Goal: Contribute content

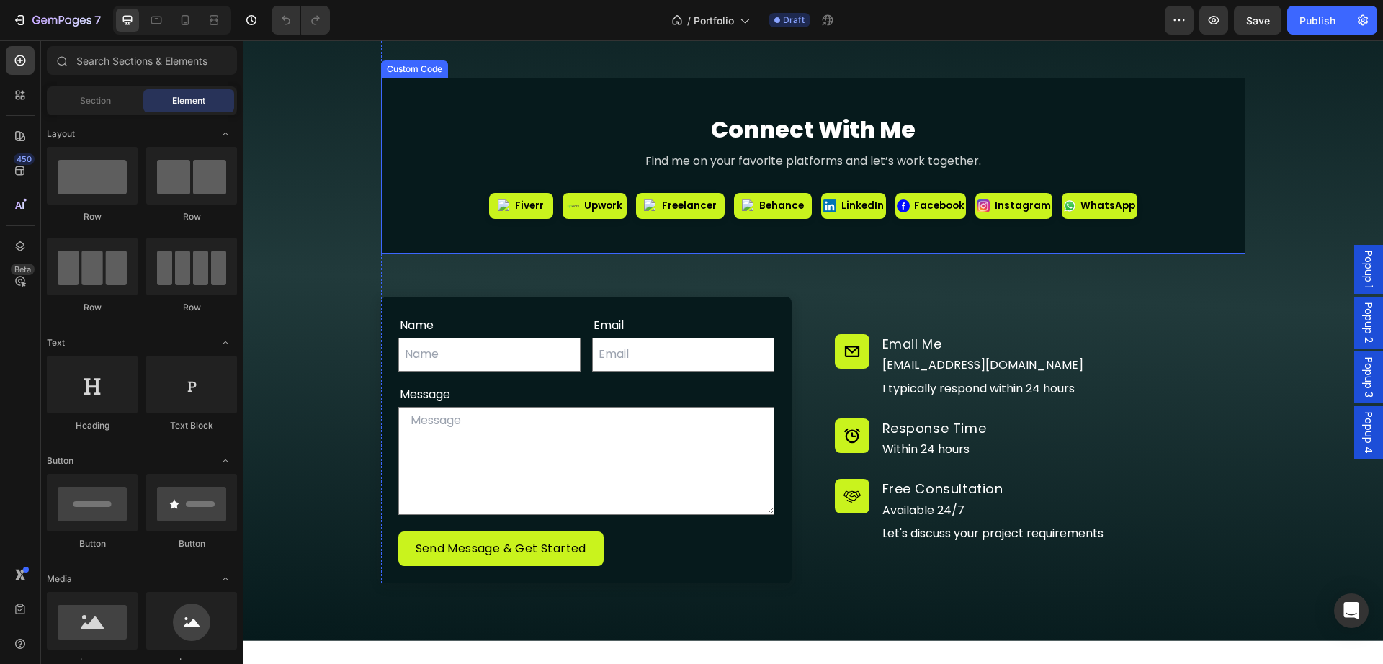
scroll to position [8129, 0]
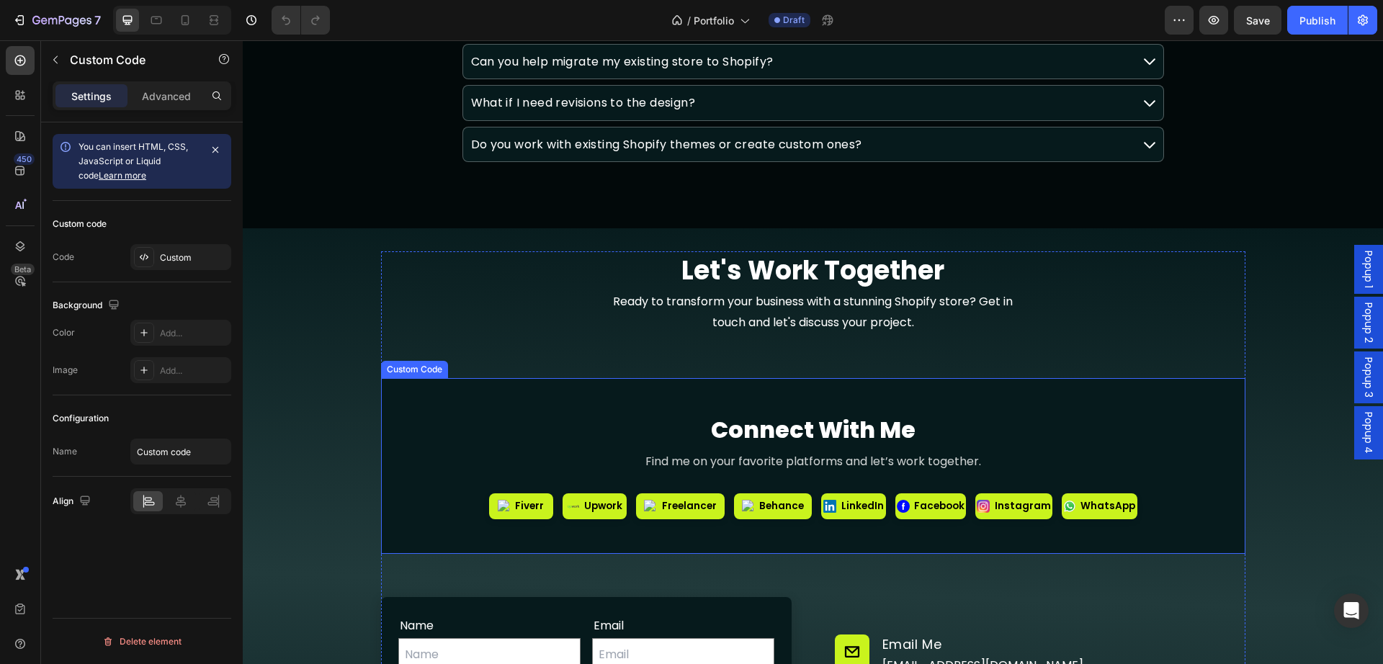
click at [410, 446] on h2 "Connect With Me" at bounding box center [812, 430] width 841 height 35
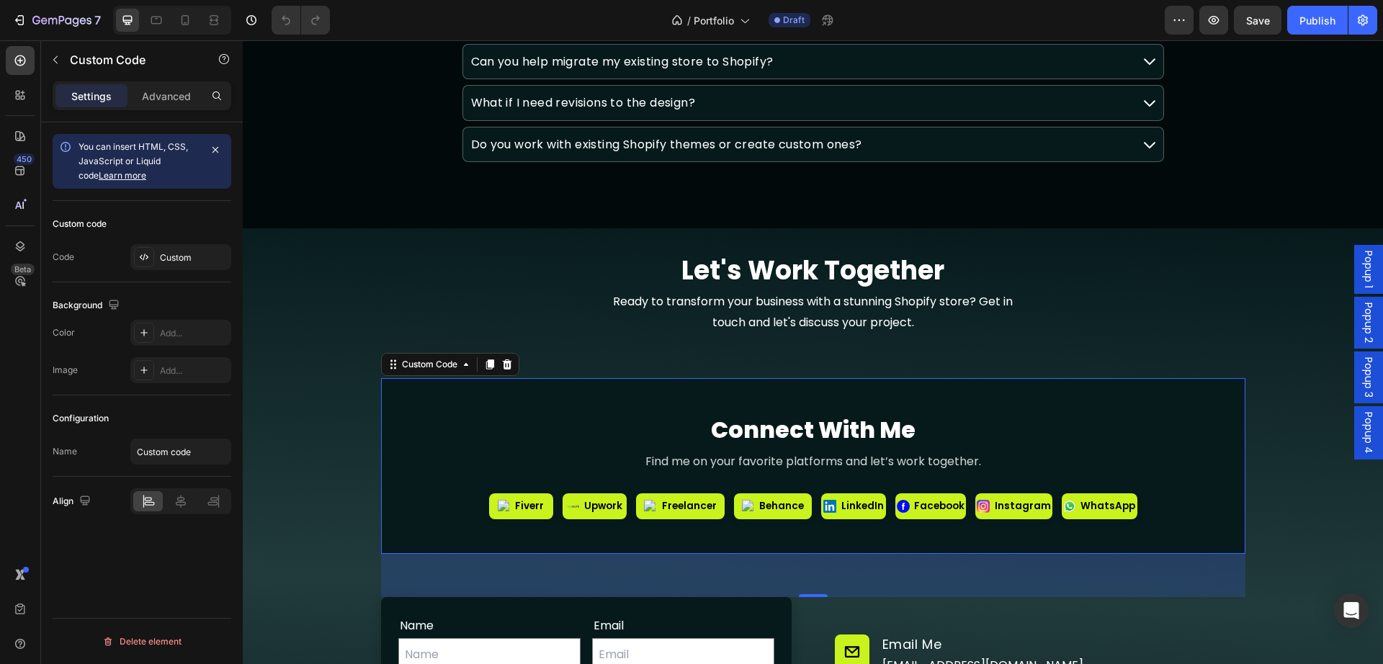
scroll to position [8279, 0]
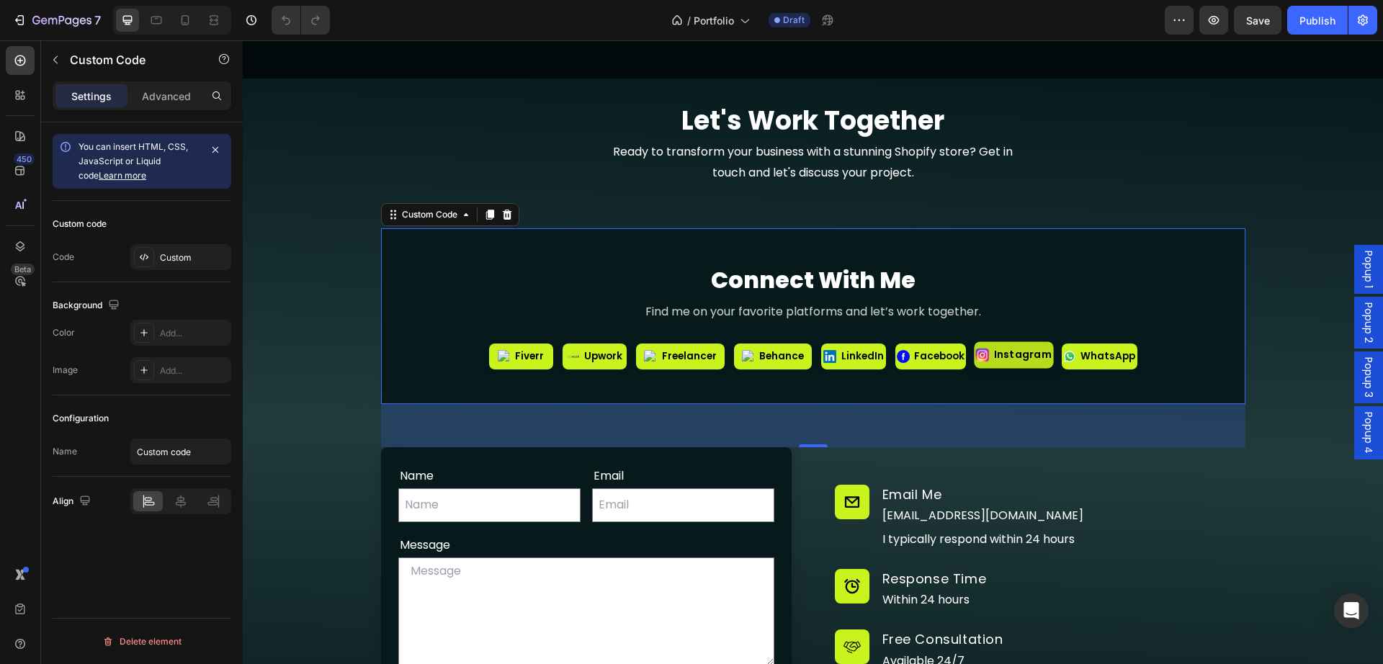
click at [1009, 359] on span "Instagram" at bounding box center [1023, 355] width 58 height 15
click at [509, 362] on link "Fiverr" at bounding box center [520, 354] width 66 height 27
click at [585, 362] on span "Upwork" at bounding box center [604, 355] width 40 height 15
click at [614, 361] on span "Upwork" at bounding box center [604, 355] width 40 height 15
click at [686, 358] on span "Freelancer" at bounding box center [689, 355] width 56 height 15
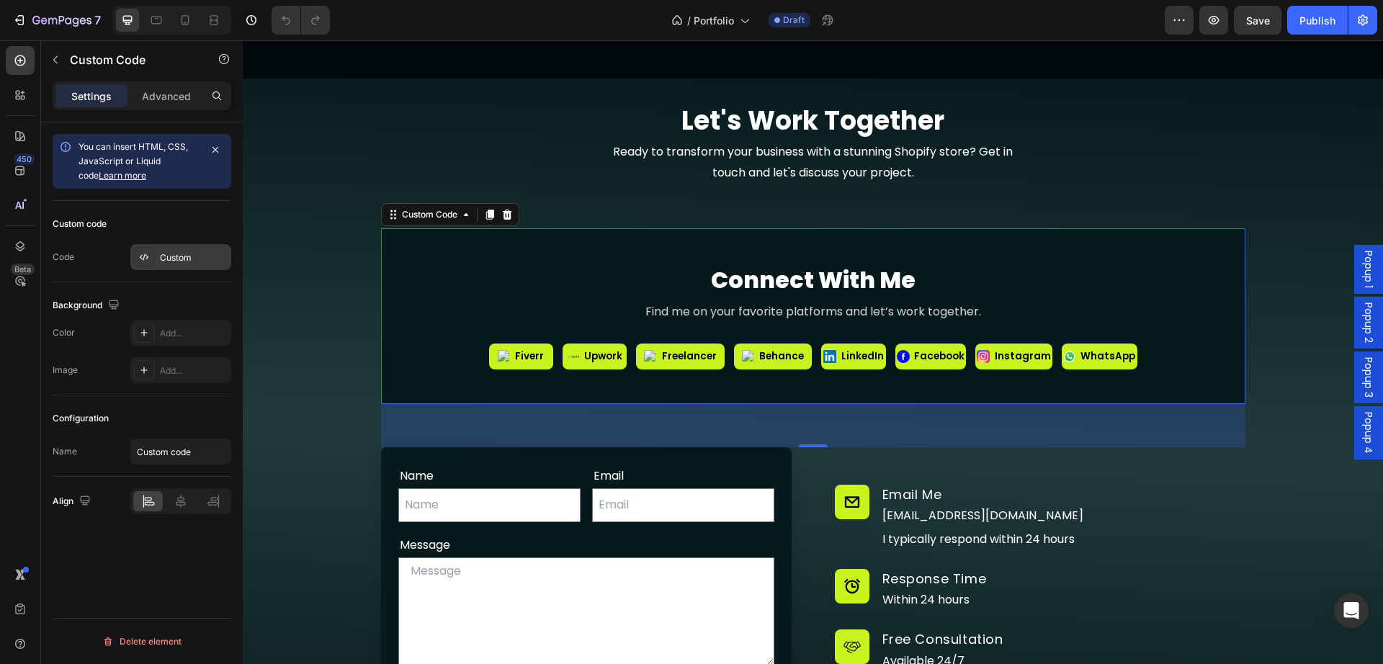
click at [181, 256] on div "Custom" at bounding box center [194, 257] width 68 height 13
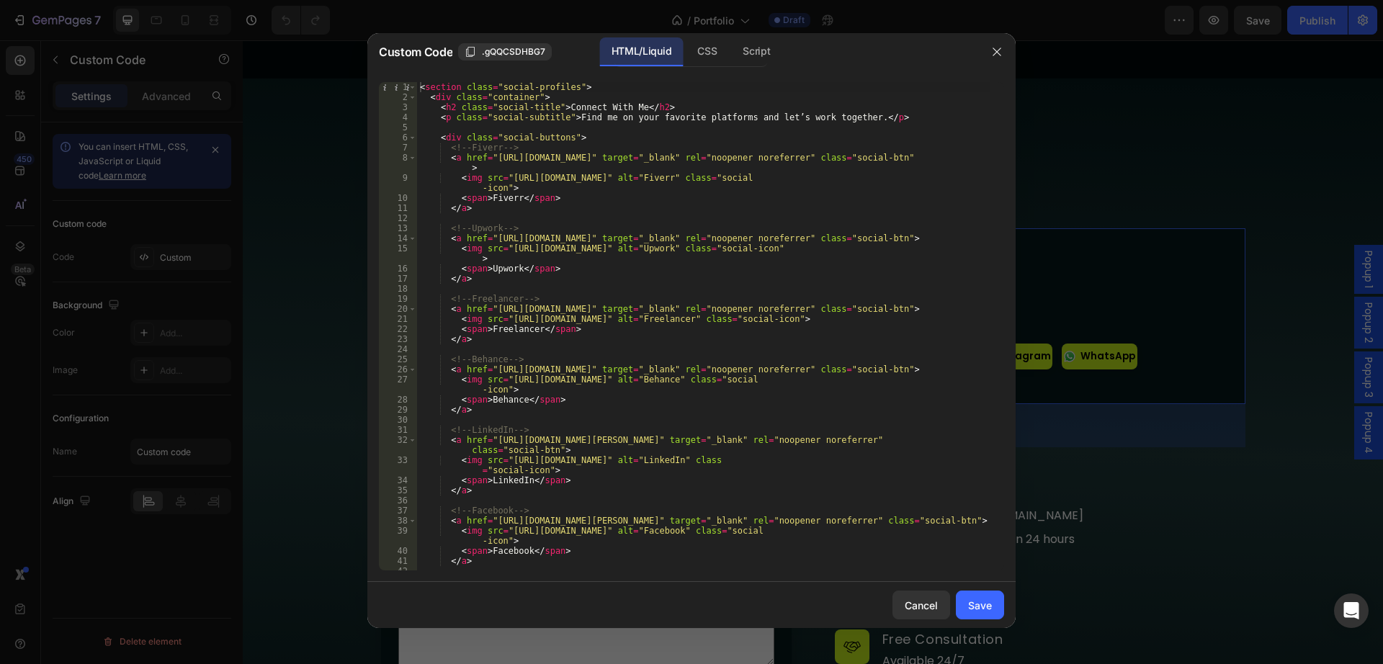
scroll to position [0, 0]
type textarea "<a href="https://www.freelancer.com/u/asadarvin" target="_blank" rel="noopener …"
click at [633, 311] on div "< section class = "social-profiles" > < div class = "container" > < h2 class = …" at bounding box center [703, 336] width 573 height 508
click at [999, 50] on icon "button" at bounding box center [997, 52] width 12 height 12
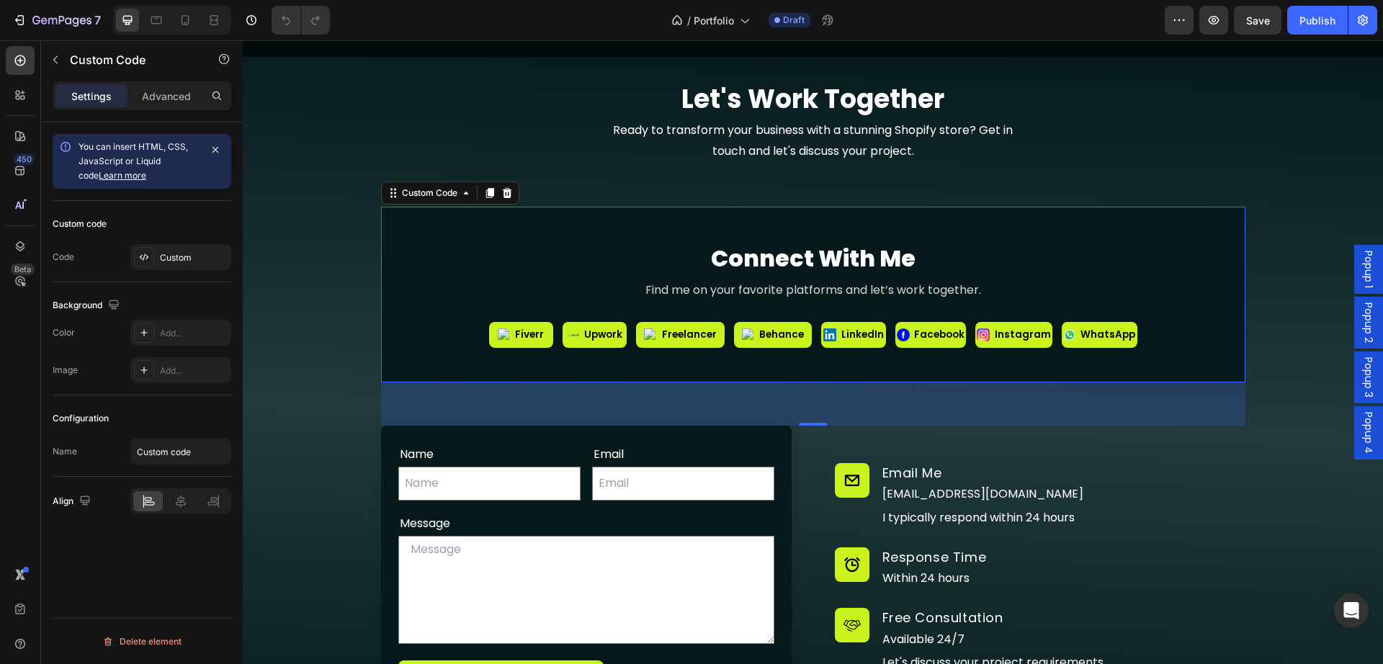
scroll to position [8279, 0]
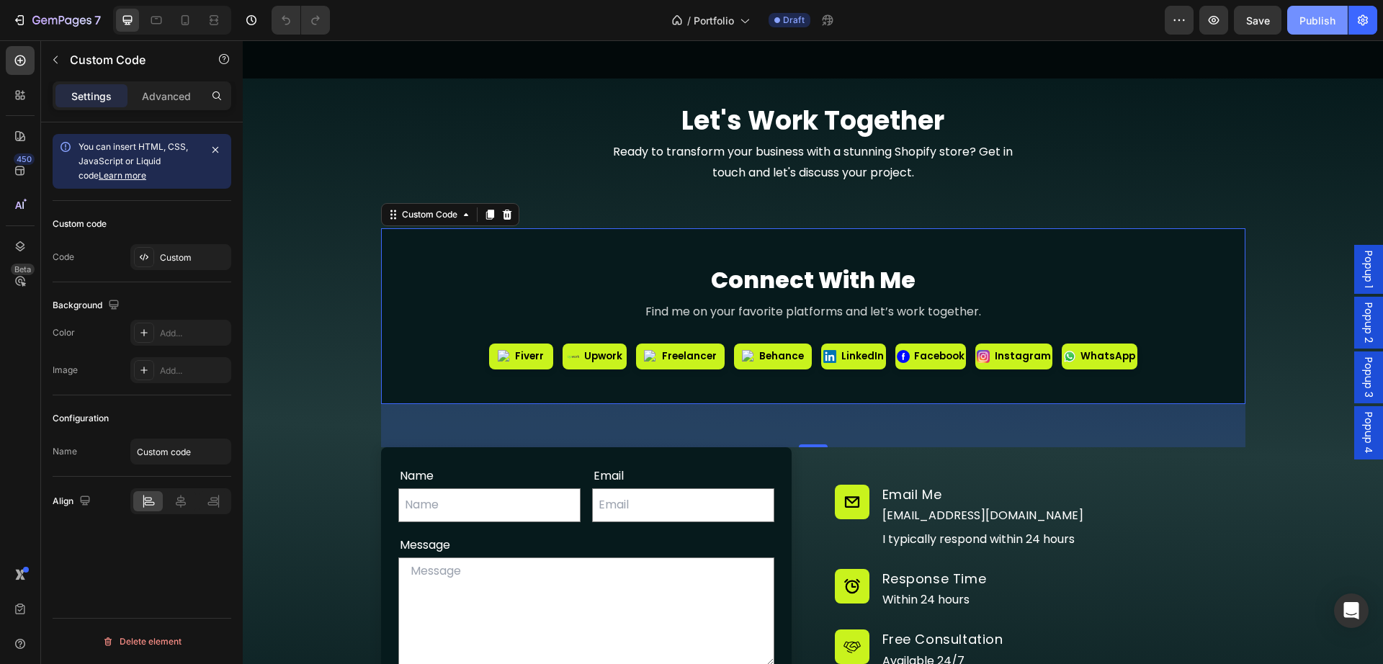
click at [1321, 12] on button "Publish" at bounding box center [1317, 20] width 60 height 29
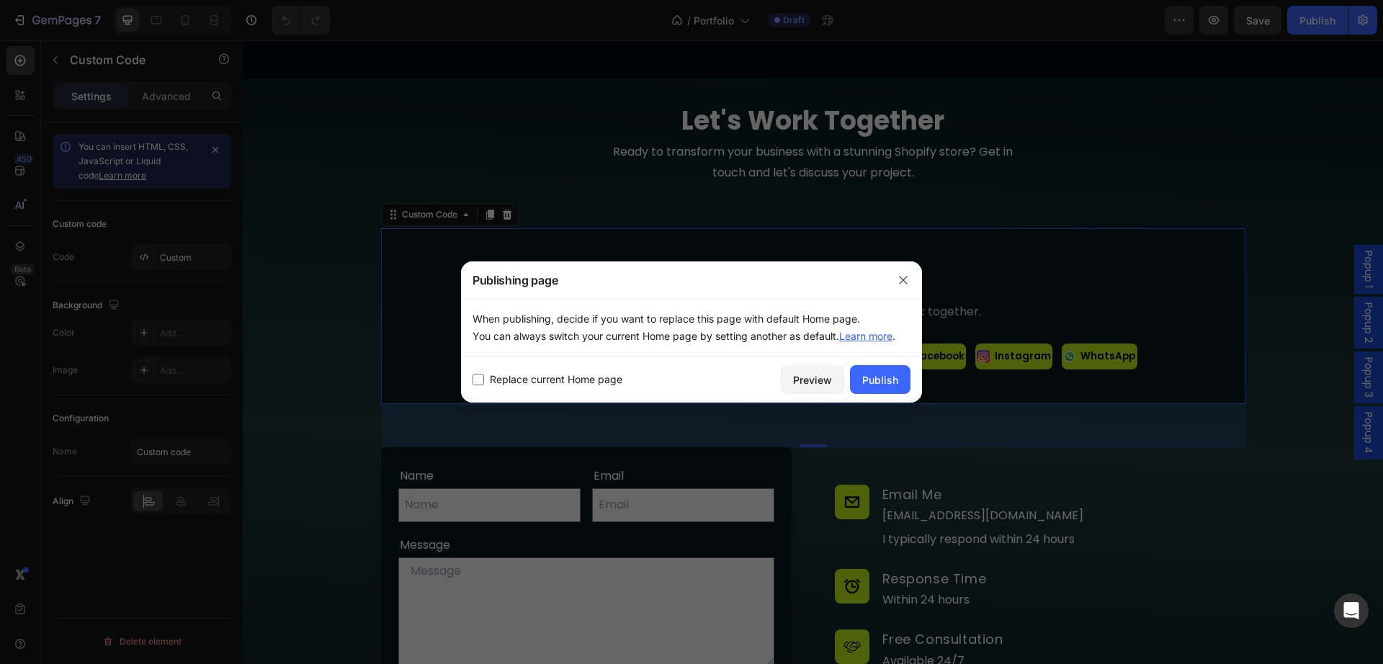
click at [481, 378] on input "checkbox" at bounding box center [478, 380] width 12 height 12
checkbox input "true"
click at [893, 375] on div "Publish" at bounding box center [880, 379] width 36 height 15
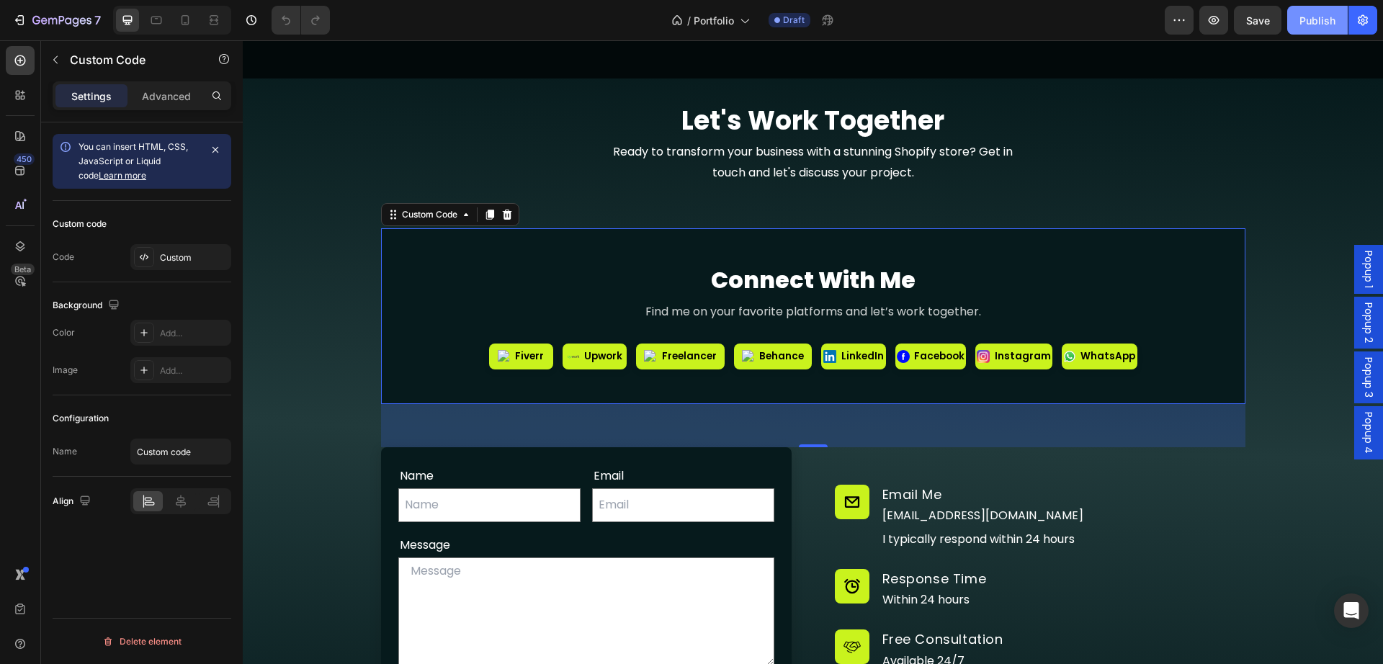
click at [1316, 22] on div "Publish" at bounding box center [1317, 20] width 36 height 15
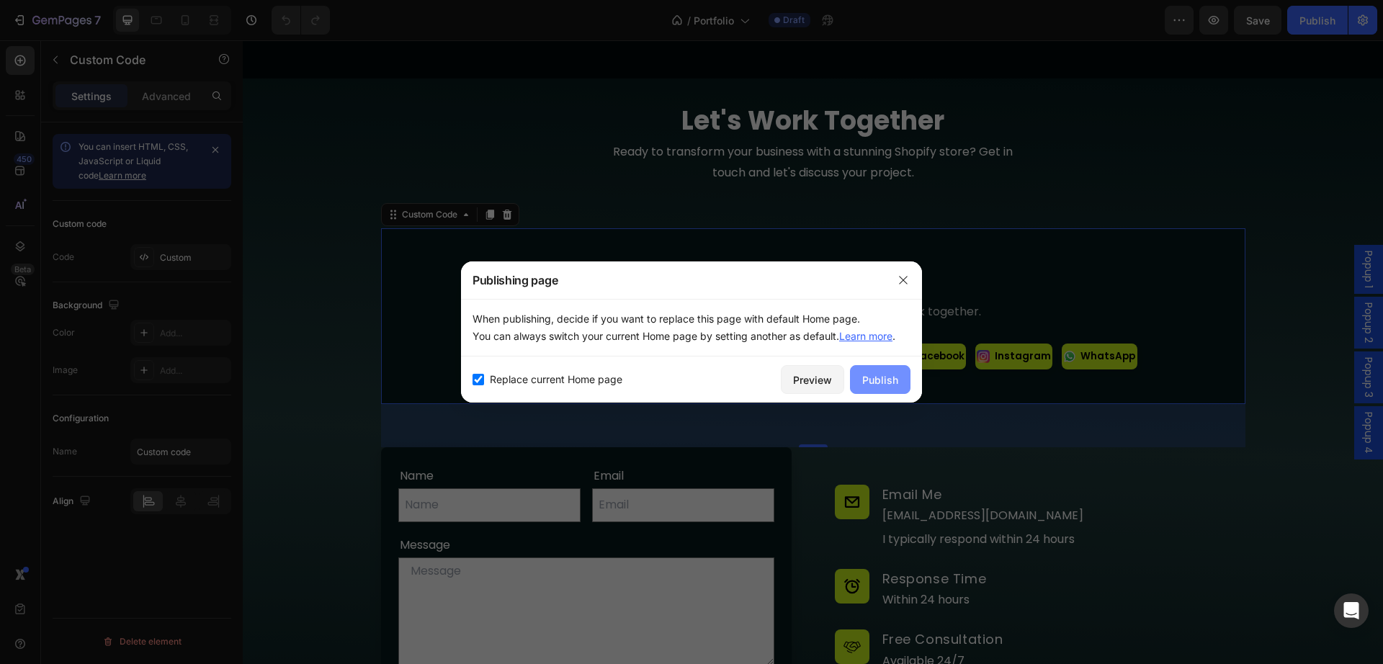
click at [868, 374] on div "Publish" at bounding box center [880, 379] width 36 height 15
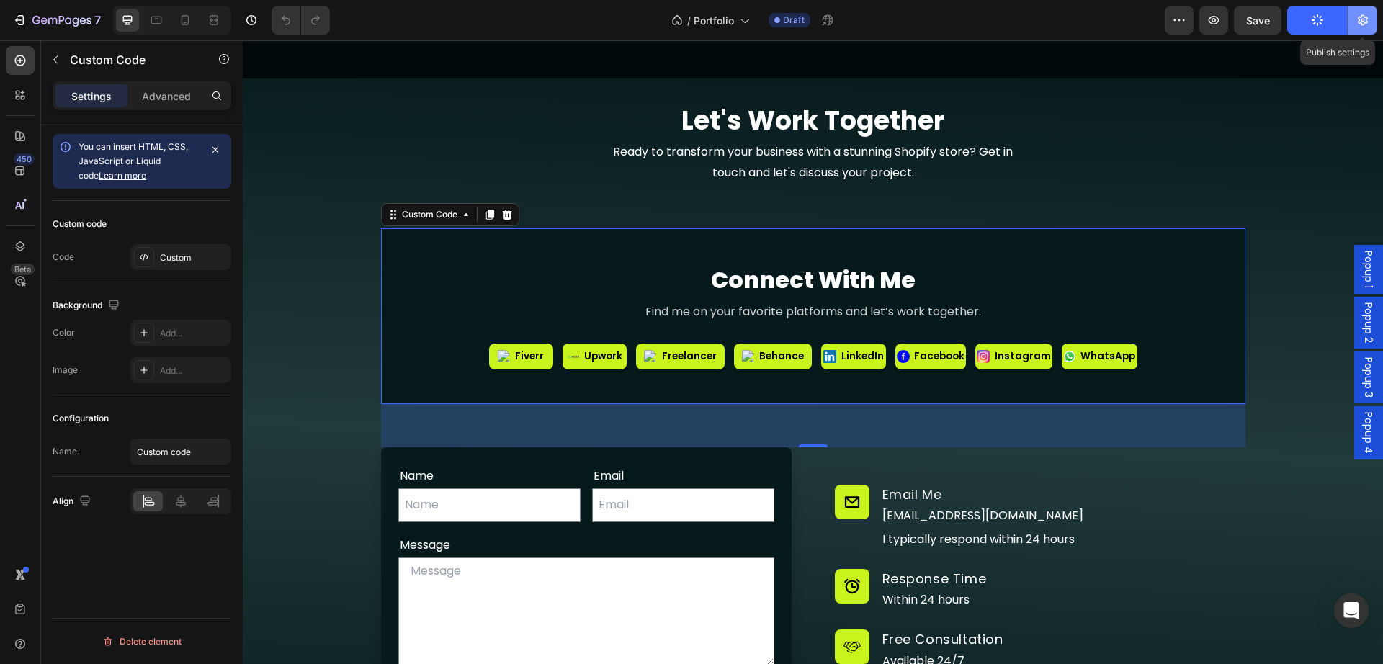
click at [1365, 20] on icon "button" at bounding box center [1362, 20] width 10 height 11
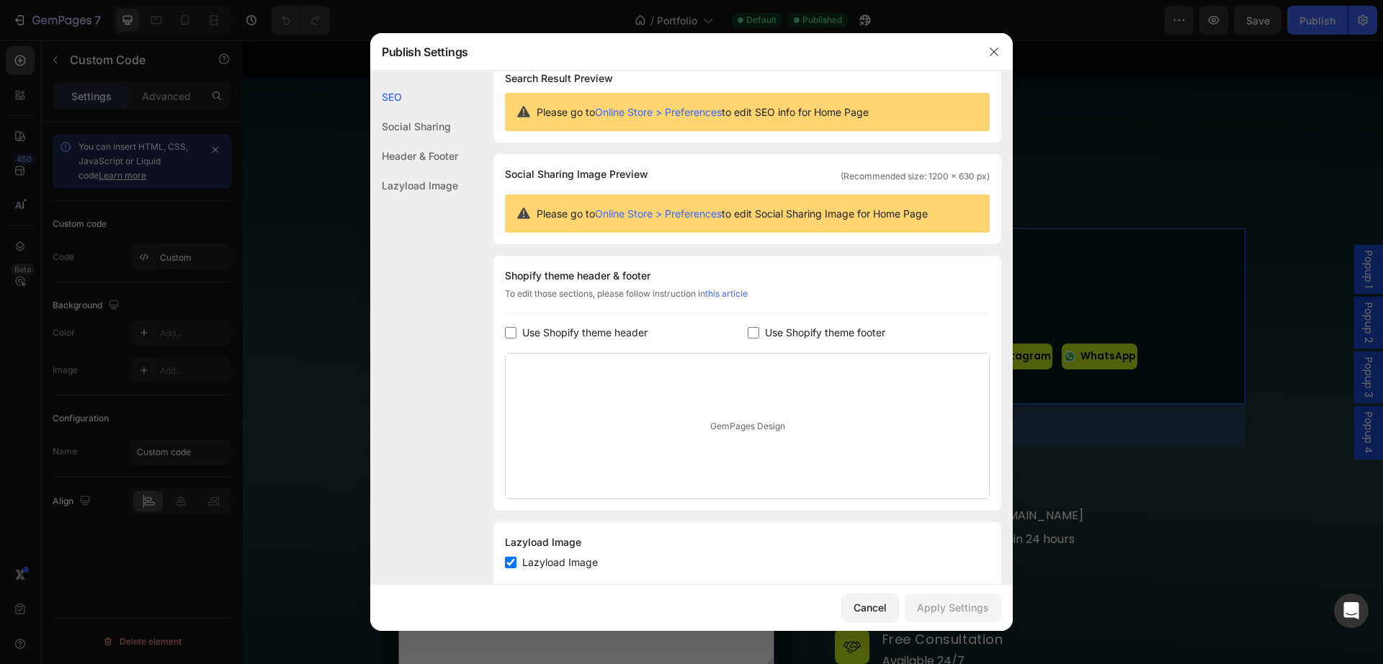
scroll to position [0, 0]
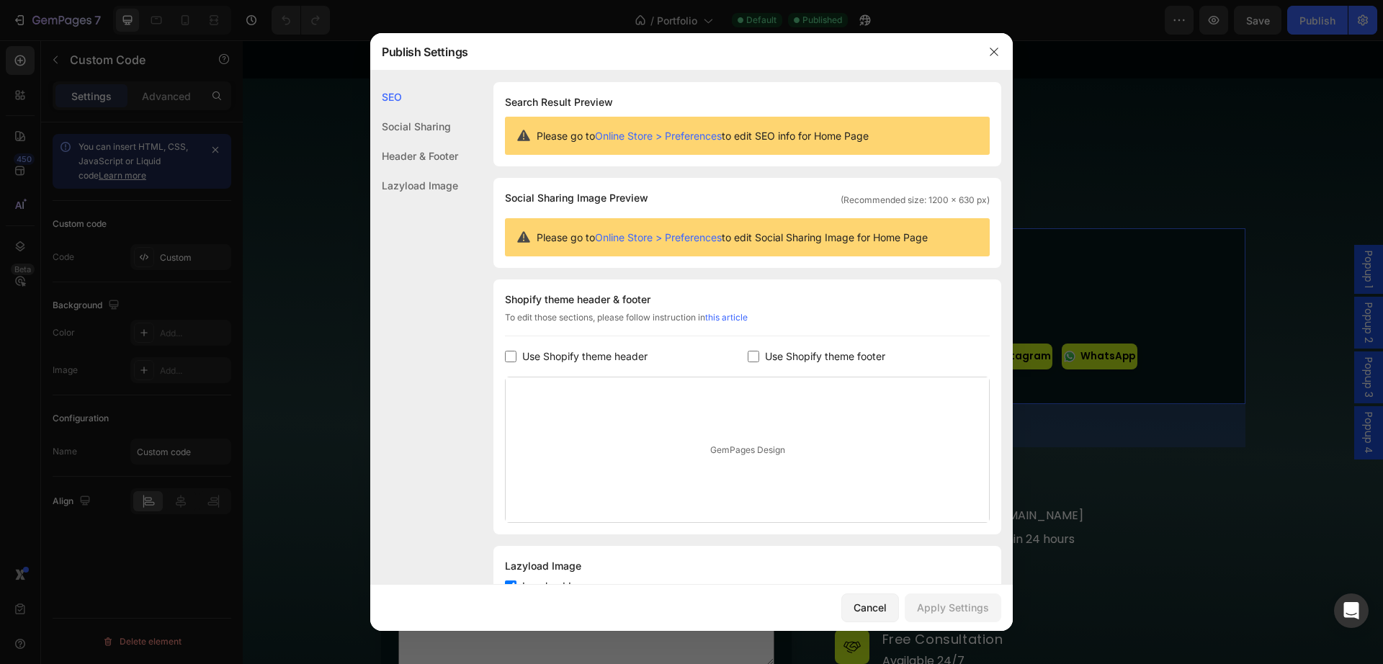
click at [328, 48] on div at bounding box center [691, 332] width 1383 height 664
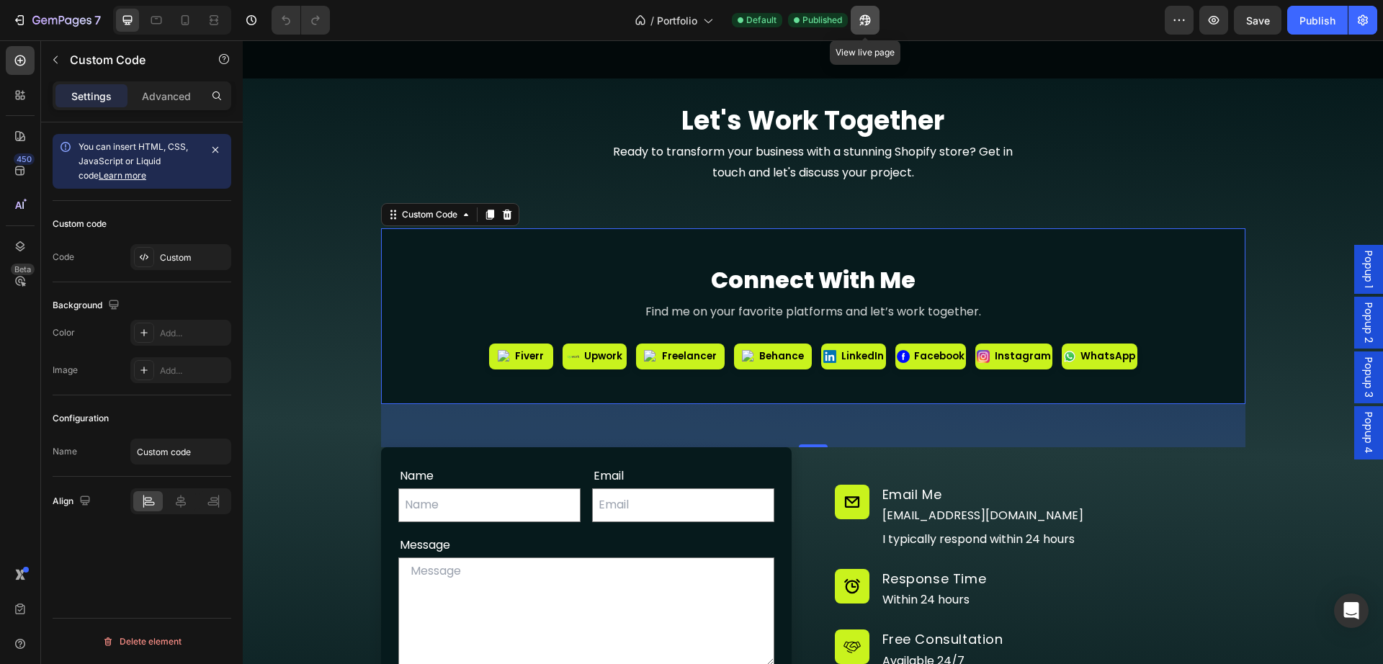
click at [867, 27] on button "button" at bounding box center [864, 20] width 29 height 29
click at [1361, 18] on icon "button" at bounding box center [1362, 20] width 14 height 14
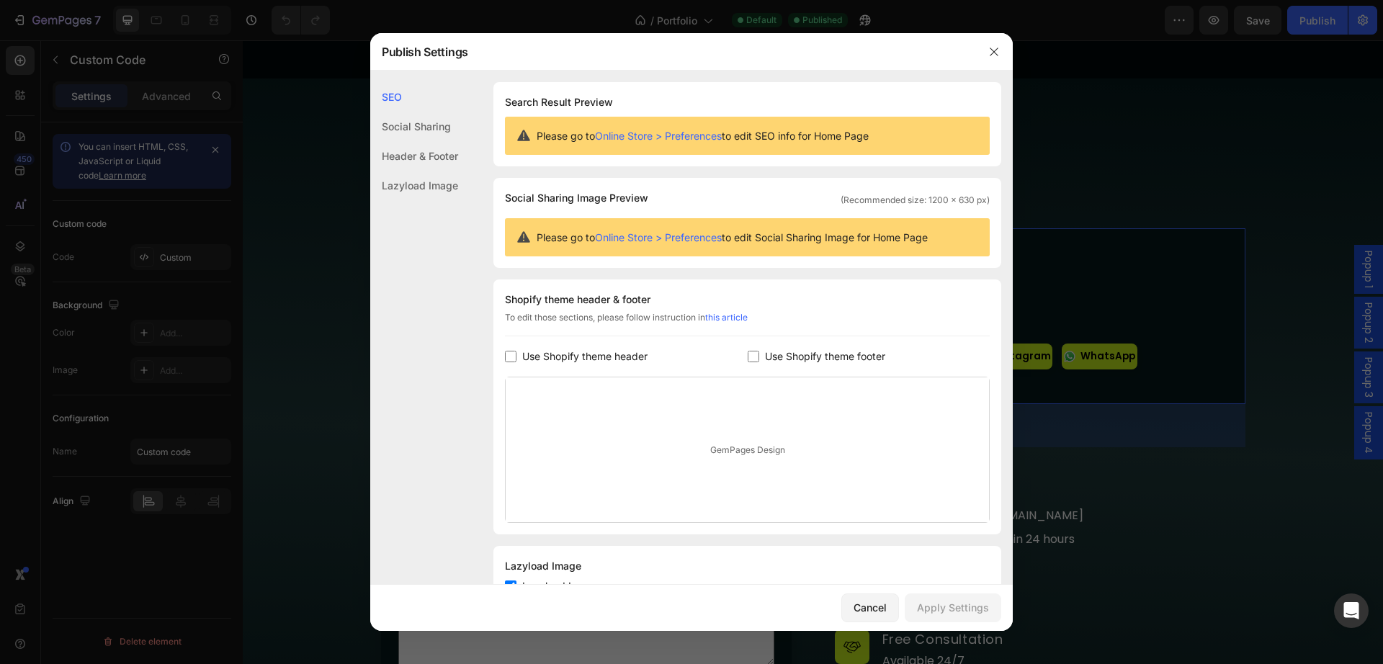
click at [413, 186] on div "Lazyload Image" at bounding box center [414, 186] width 88 height 30
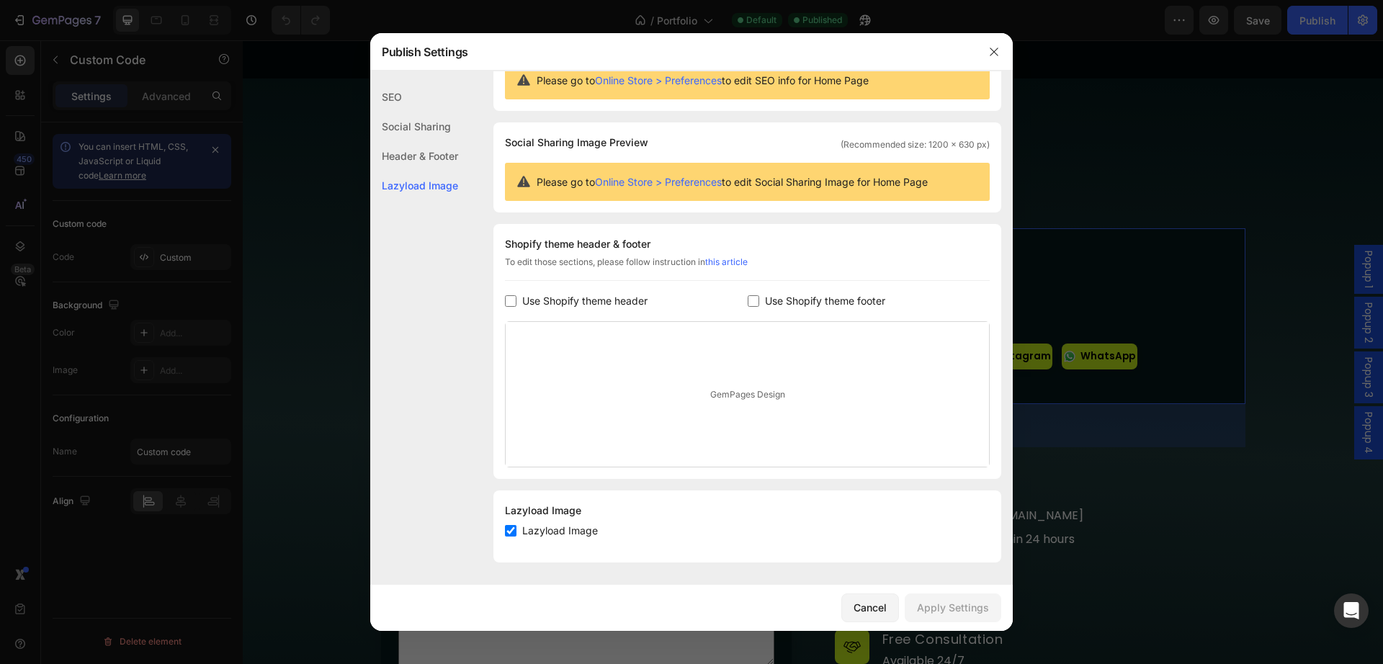
scroll to position [56, 0]
click at [517, 304] on label "Use Shopify theme header" at bounding box center [581, 300] width 131 height 17
checkbox input "true"
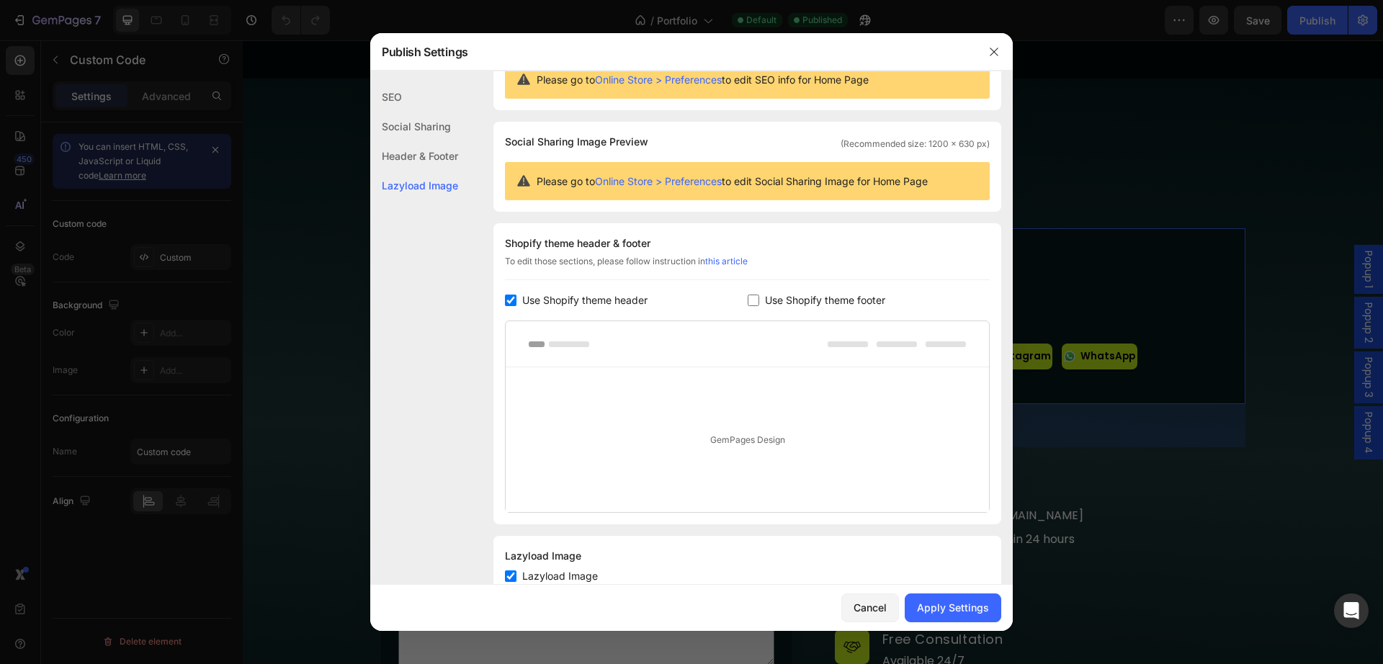
click at [747, 299] on input "checkbox" at bounding box center [753, 301] width 12 height 12
checkbox input "true"
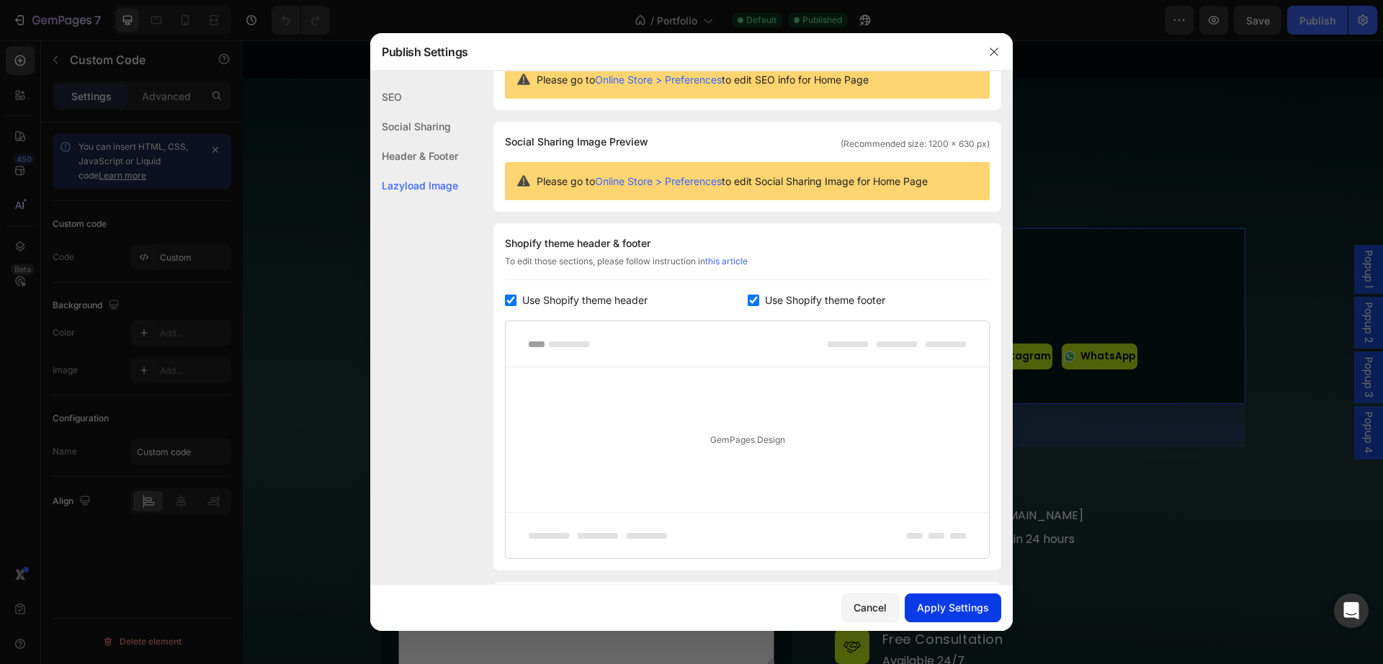
click at [926, 609] on div "Apply Settings" at bounding box center [953, 607] width 72 height 15
drag, startPoint x: 988, startPoint y: 50, endPoint x: 1200, endPoint y: 40, distance: 212.0
click at [989, 50] on icon "button" at bounding box center [994, 52] width 12 height 12
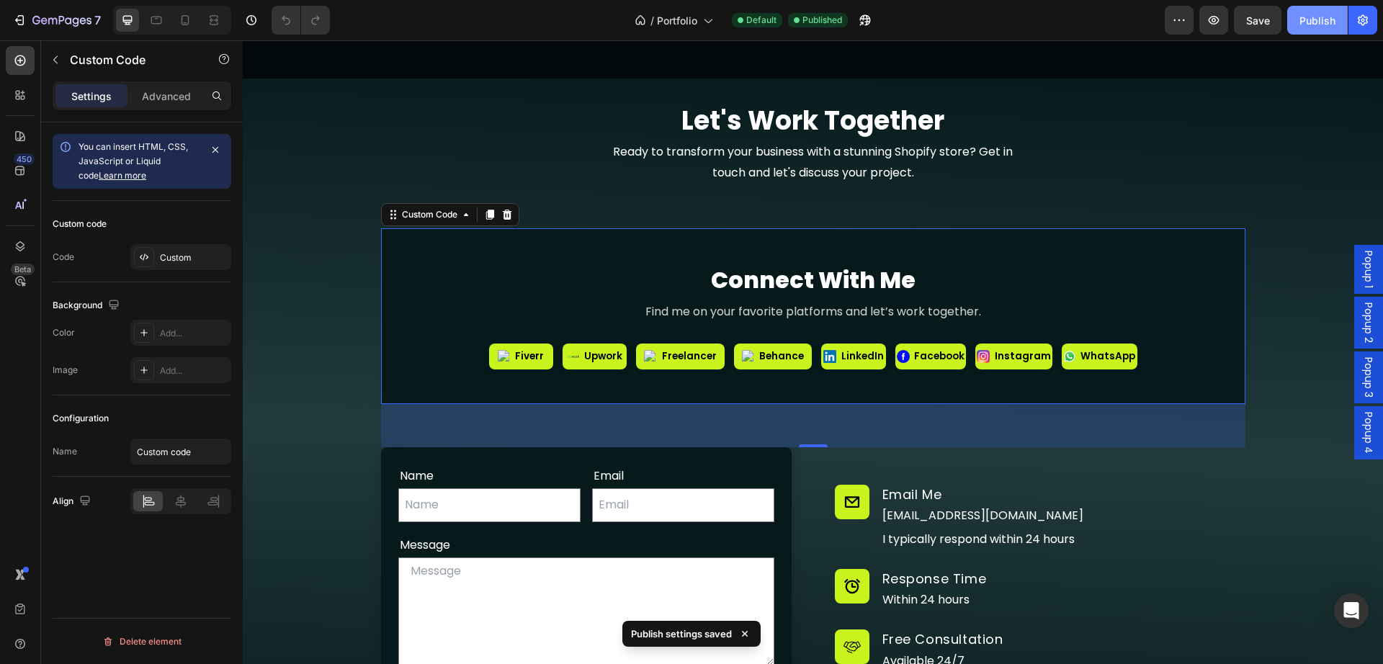
click at [1333, 15] on div "Publish" at bounding box center [1317, 20] width 36 height 15
click at [1357, 23] on icon "button" at bounding box center [1362, 20] width 14 height 14
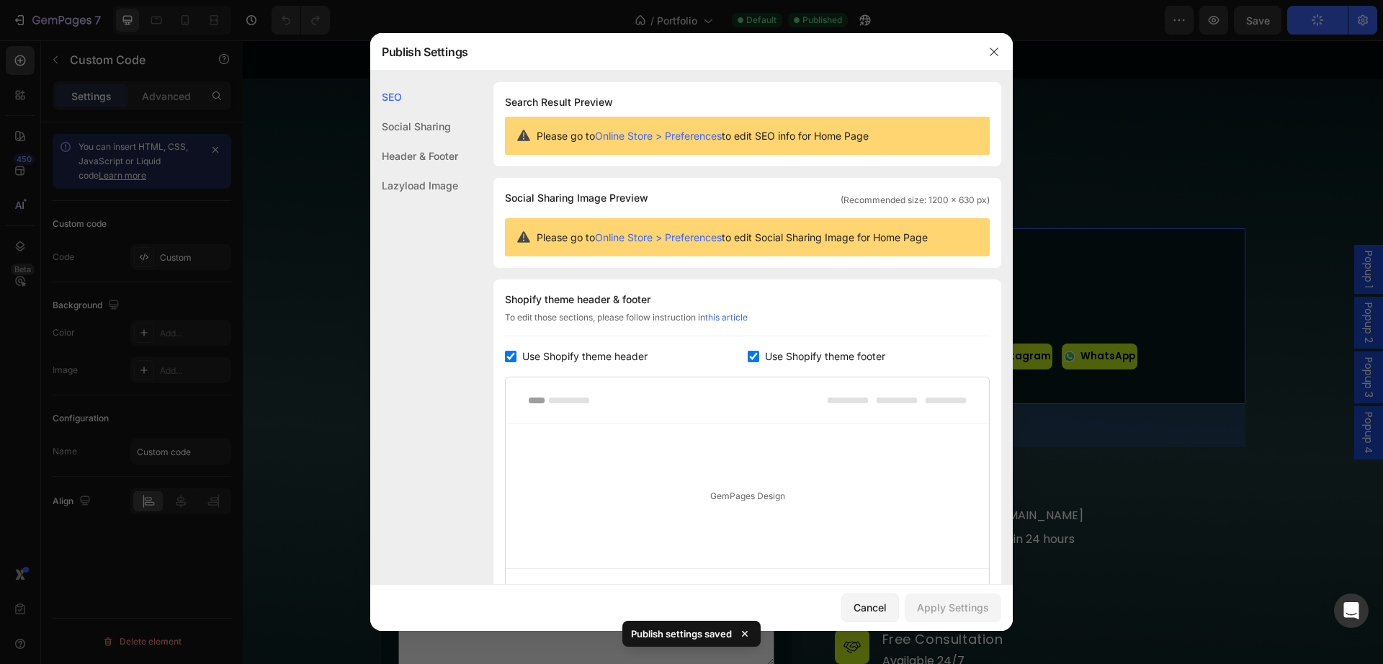
click at [517, 350] on label "Use Shopify theme header" at bounding box center [581, 356] width 131 height 17
checkbox input "false"
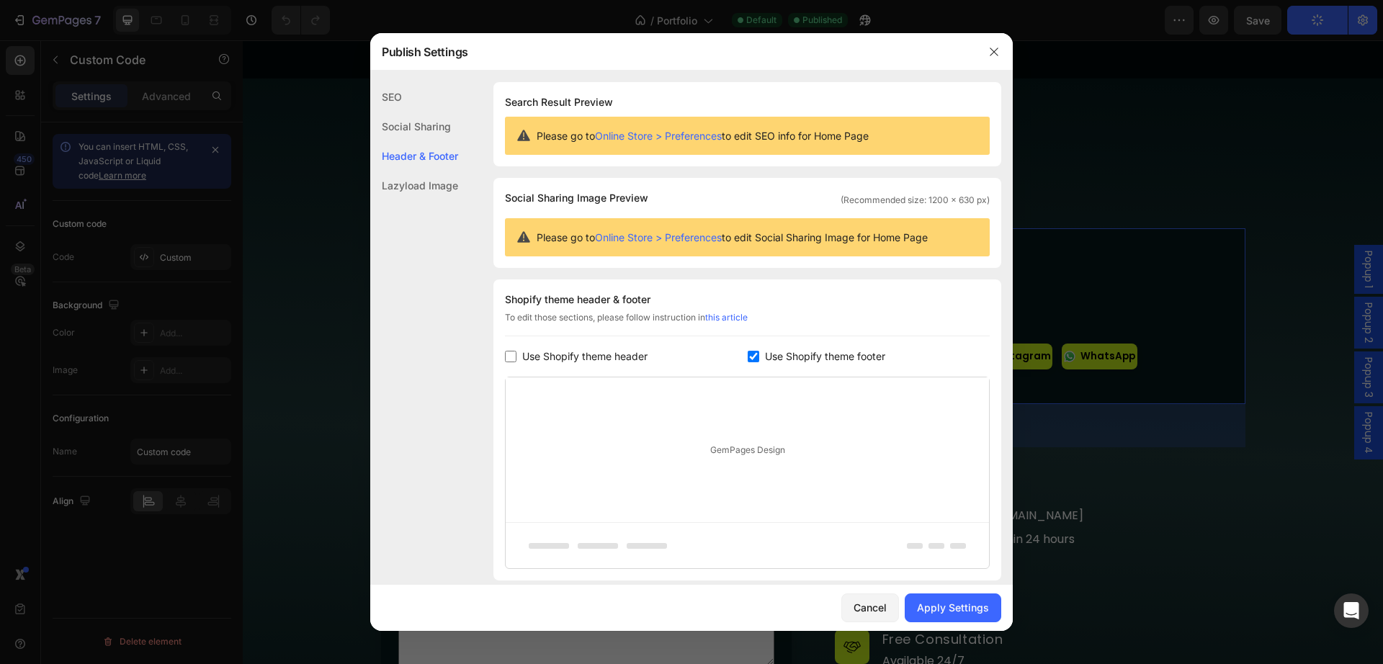
click at [748, 359] on input "checkbox" at bounding box center [753, 357] width 12 height 12
checkbox input "false"
click at [949, 618] on button "Apply Settings" at bounding box center [952, 607] width 96 height 29
click at [994, 47] on icon "button" at bounding box center [994, 52] width 12 height 12
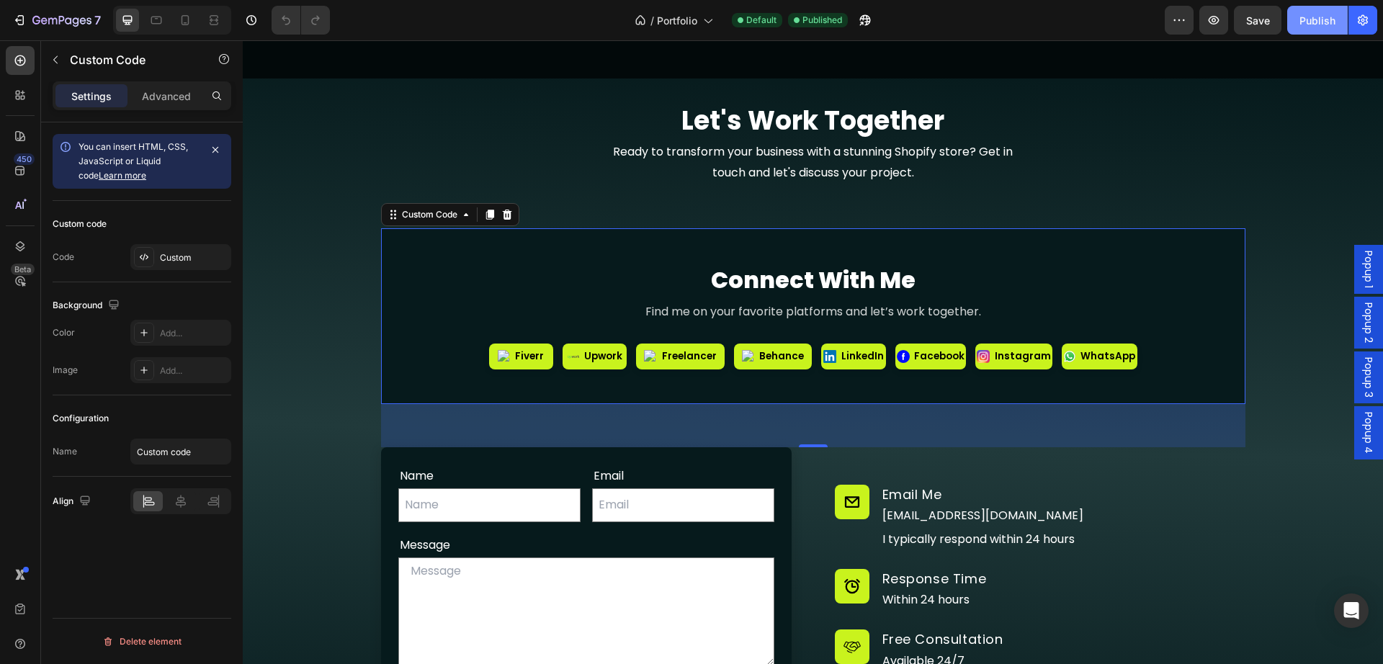
click at [1325, 30] on button "Publish" at bounding box center [1317, 20] width 60 height 29
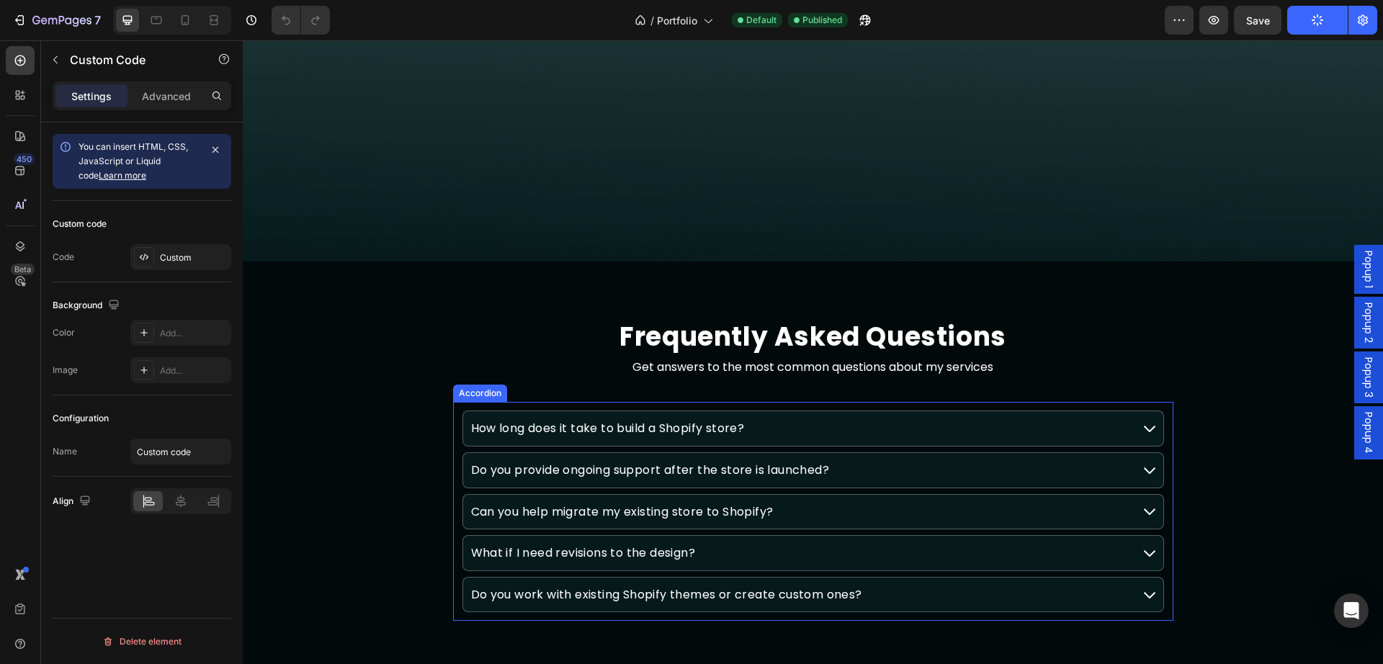
scroll to position [8429, 0]
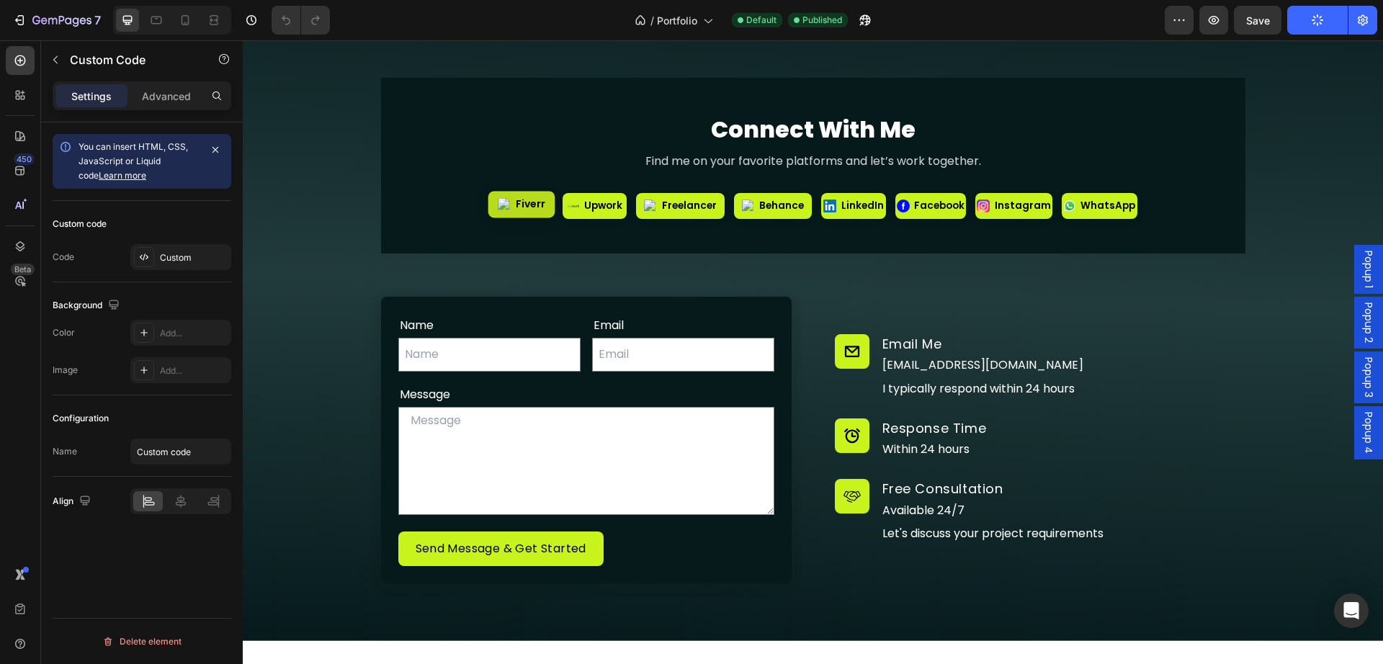
click at [519, 207] on span "Fiverr" at bounding box center [530, 204] width 30 height 15
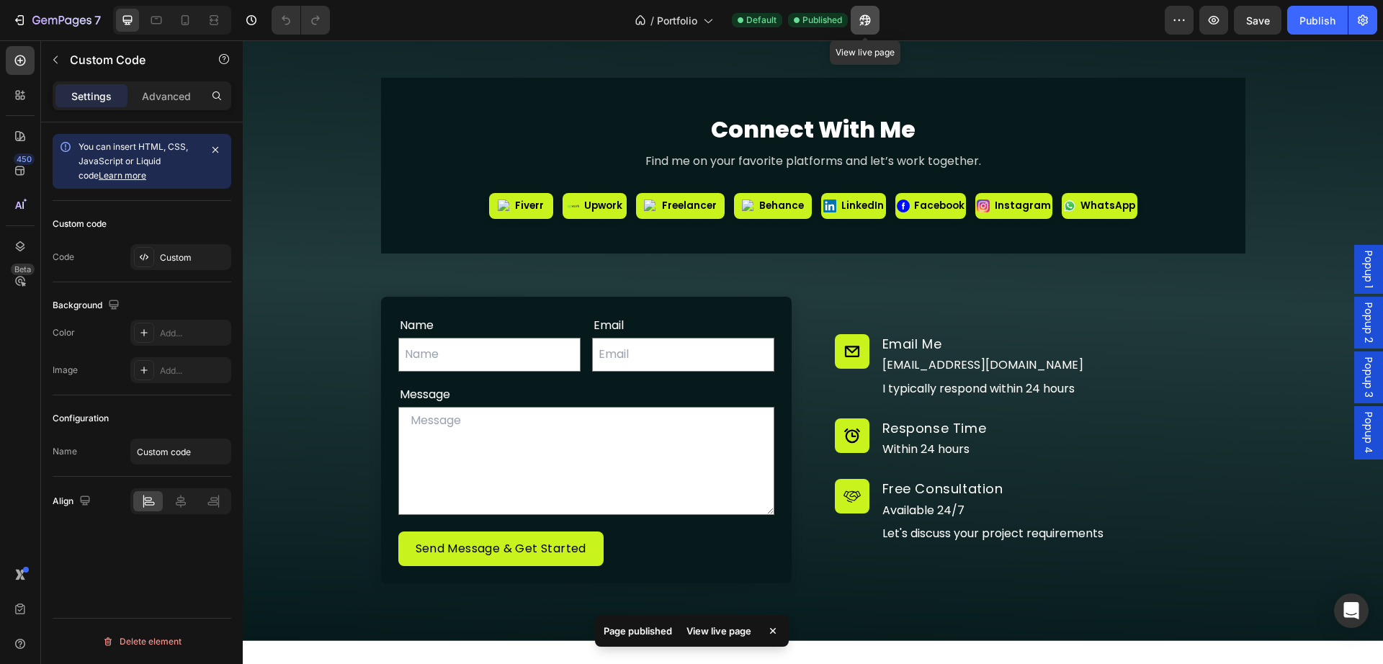
click at [858, 22] on icon "button" at bounding box center [865, 20] width 14 height 14
